Goal: Use online tool/utility: Utilize a website feature to perform a specific function

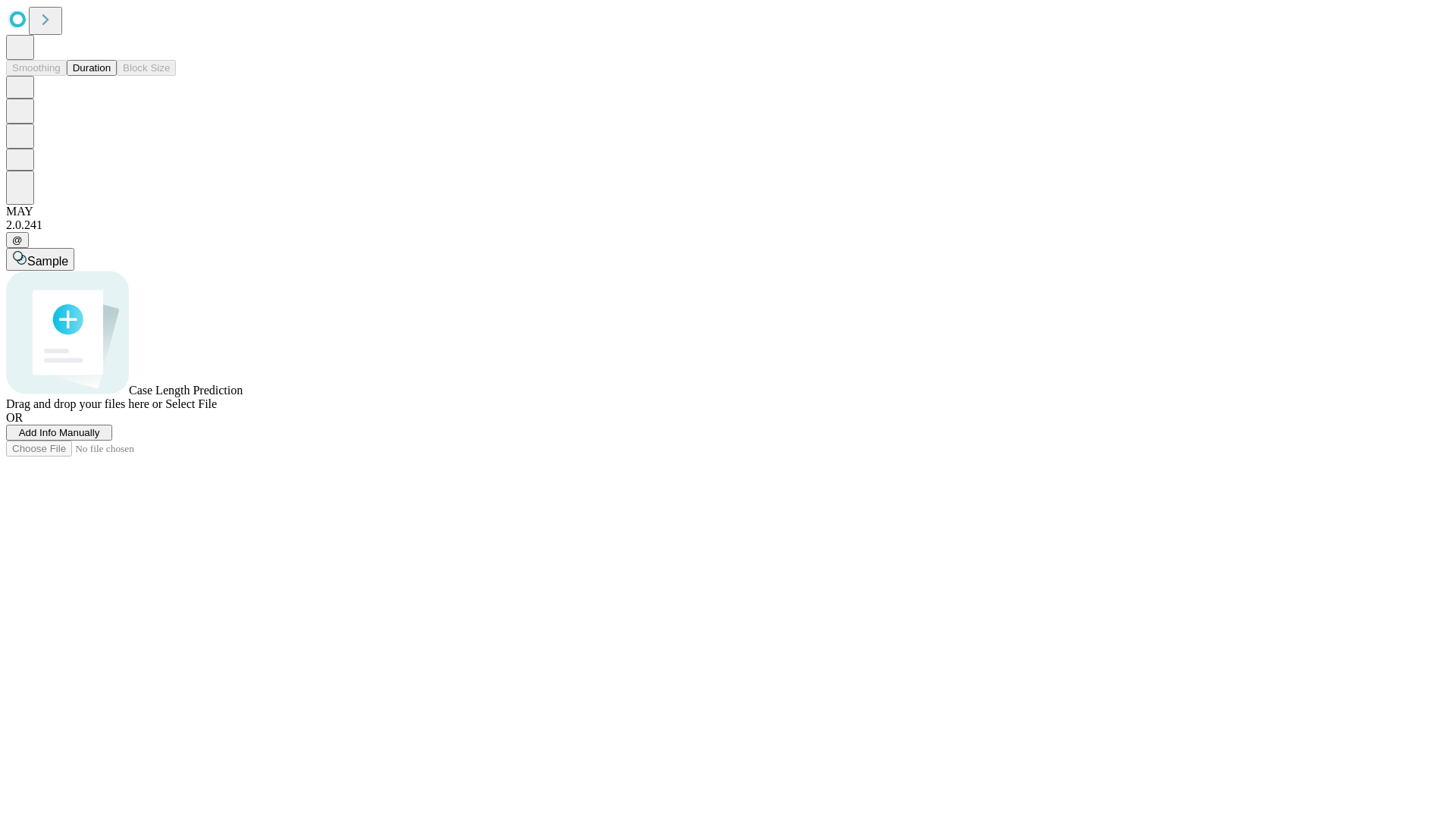
click at [111, 76] on button "Duration" at bounding box center [92, 68] width 50 height 16
click at [217, 411] on span "Select File" at bounding box center [191, 404] width 51 height 13
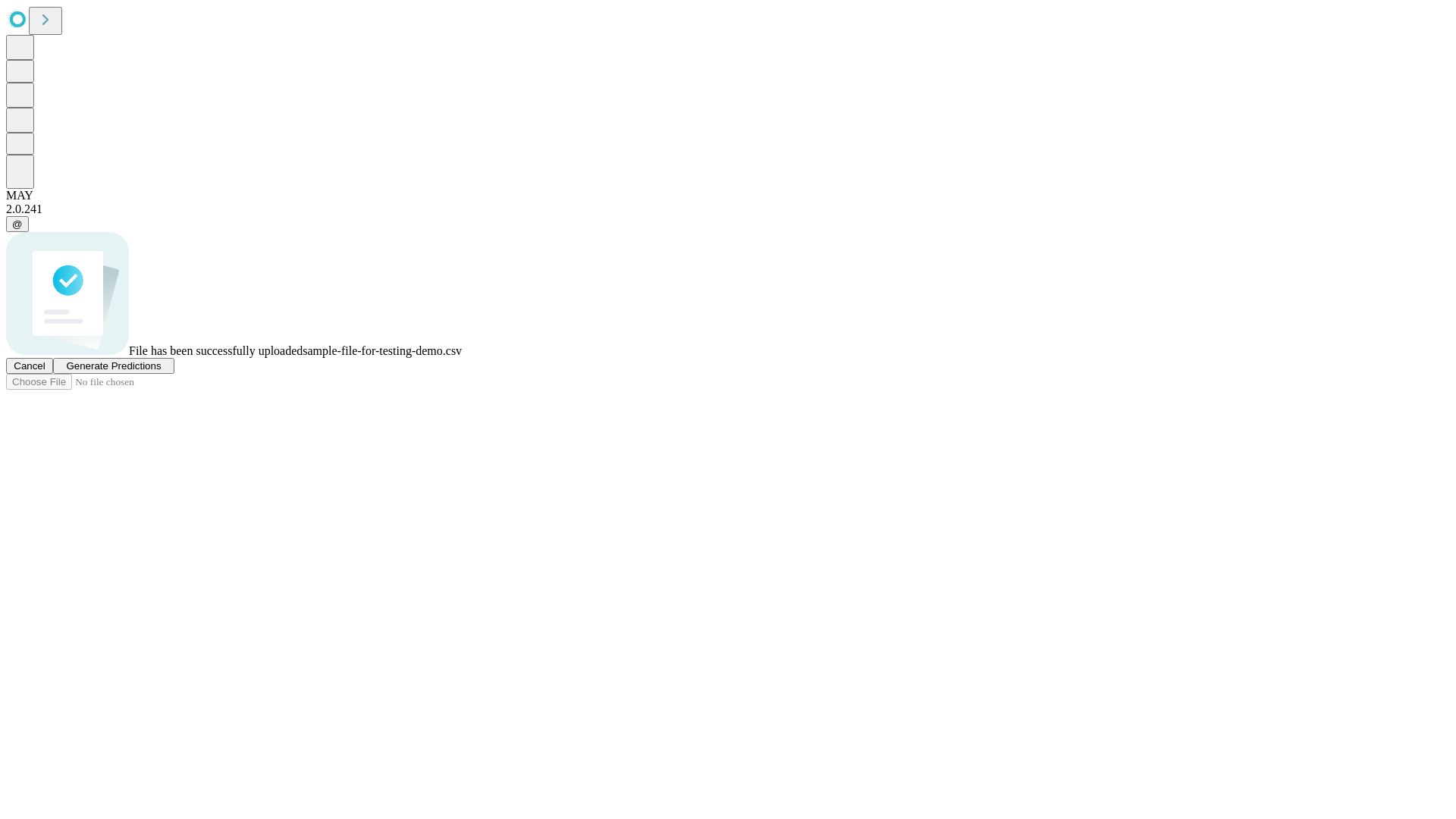
click at [161, 372] on span "Generate Predictions" at bounding box center [113, 366] width 95 height 12
